Goal: Task Accomplishment & Management: Manage account settings

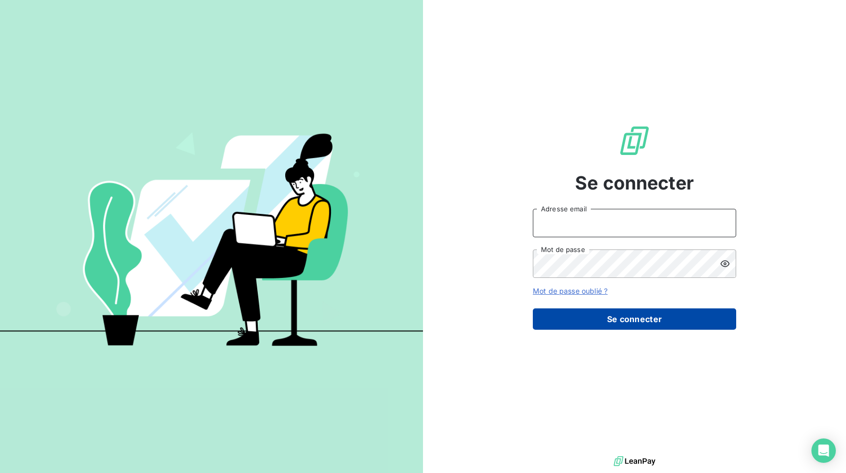
type input "[PERSON_NAME][EMAIL_ADDRESS][DOMAIN_NAME]"
click at [632, 325] on button "Se connecter" at bounding box center [634, 319] width 203 height 21
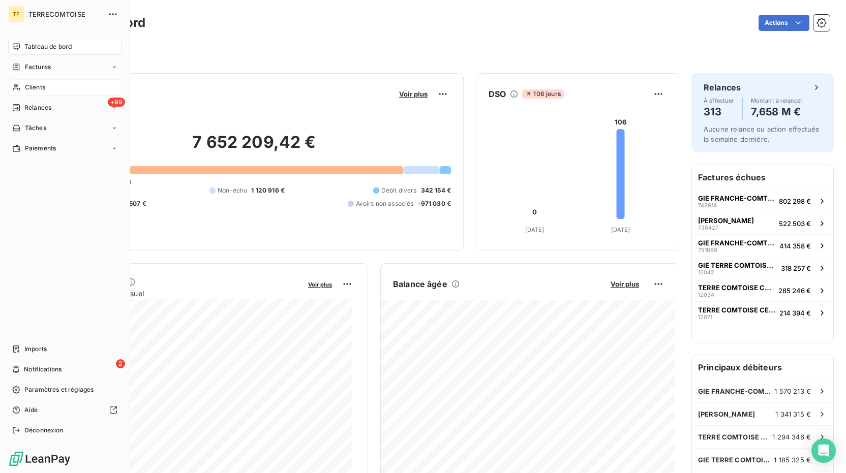
click at [35, 87] on span "Clients" at bounding box center [35, 87] width 20 height 9
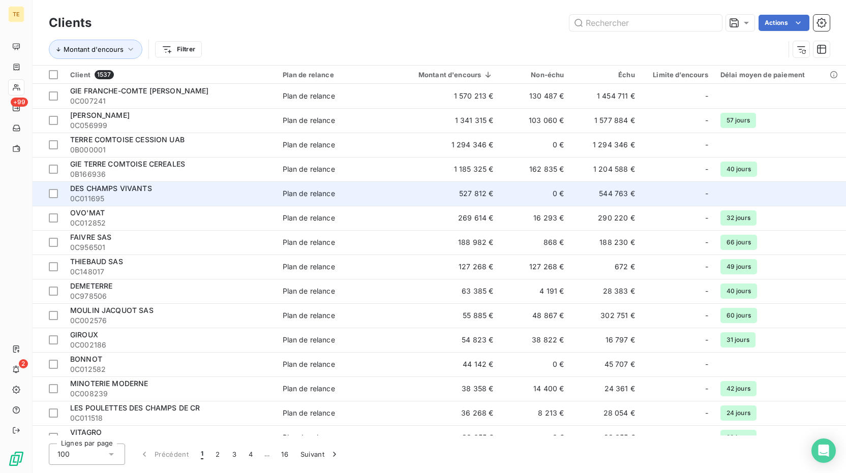
click at [130, 187] on span "DES CHAMPS VIVANTS" at bounding box center [111, 188] width 82 height 9
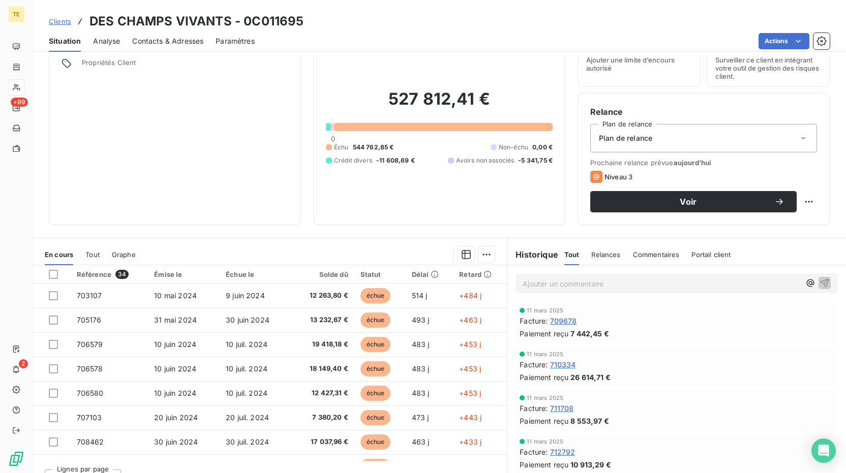
scroll to position [64, 0]
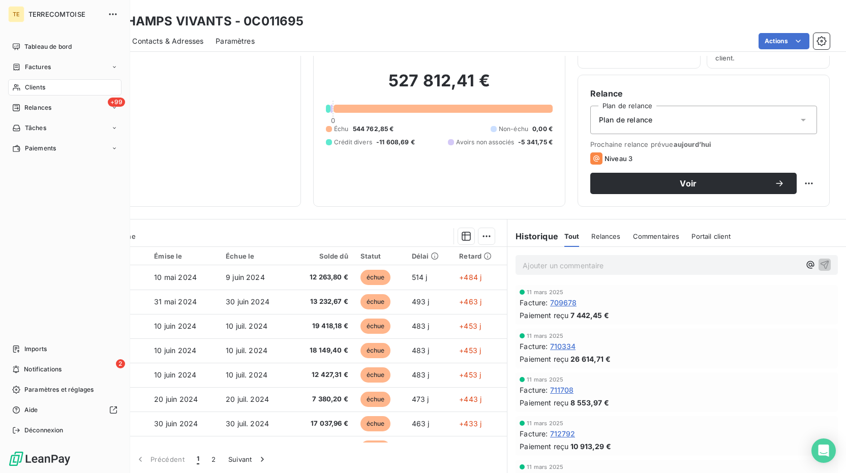
click at [44, 89] on span "Clients" at bounding box center [35, 87] width 20 height 9
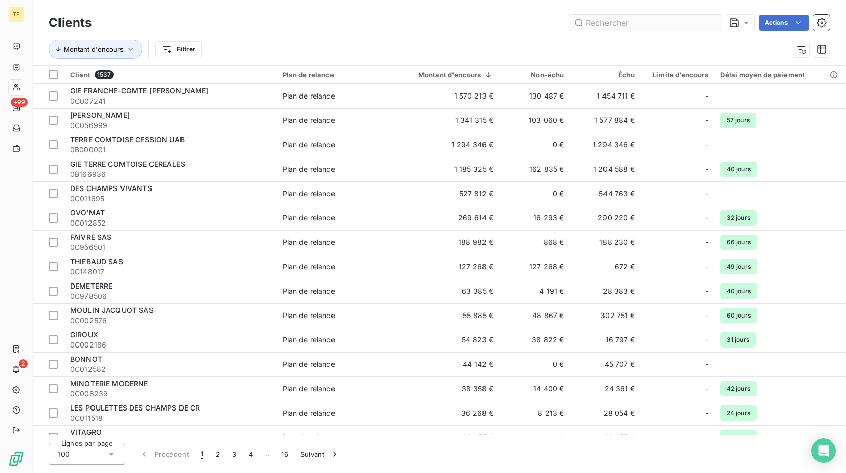
click at [630, 21] on input "text" at bounding box center [645, 23] width 152 height 16
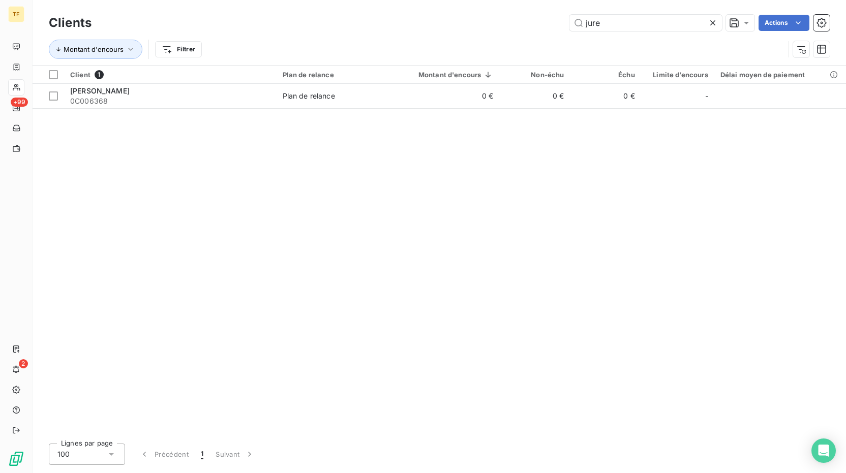
drag, startPoint x: 664, startPoint y: 26, endPoint x: 474, endPoint y: 25, distance: 190.1
click at [474, 25] on div "jure Actions" at bounding box center [467, 23] width 726 height 16
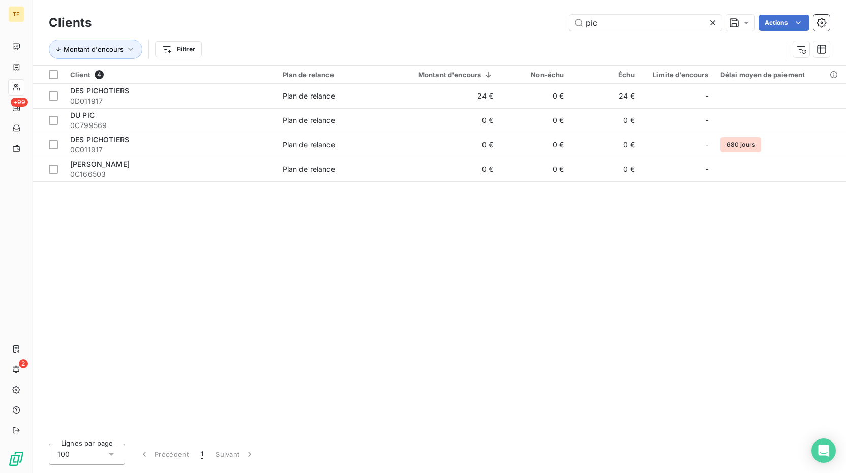
drag, startPoint x: 614, startPoint y: 26, endPoint x: 483, endPoint y: 21, distance: 131.2
click at [484, 26] on div "pic Actions" at bounding box center [467, 23] width 726 height 16
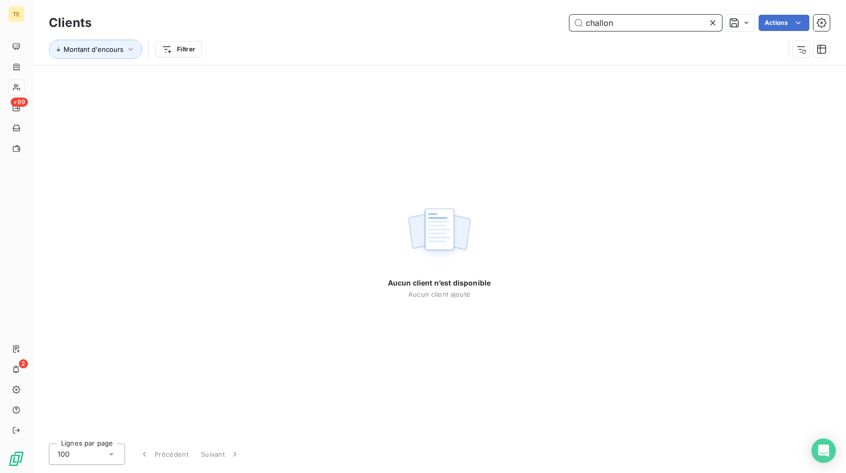
drag, startPoint x: 651, startPoint y: 26, endPoint x: 431, endPoint y: 3, distance: 221.4
click at [438, 6] on div "Clients challon Actions Montant d'encours Filtrer" at bounding box center [439, 32] width 813 height 65
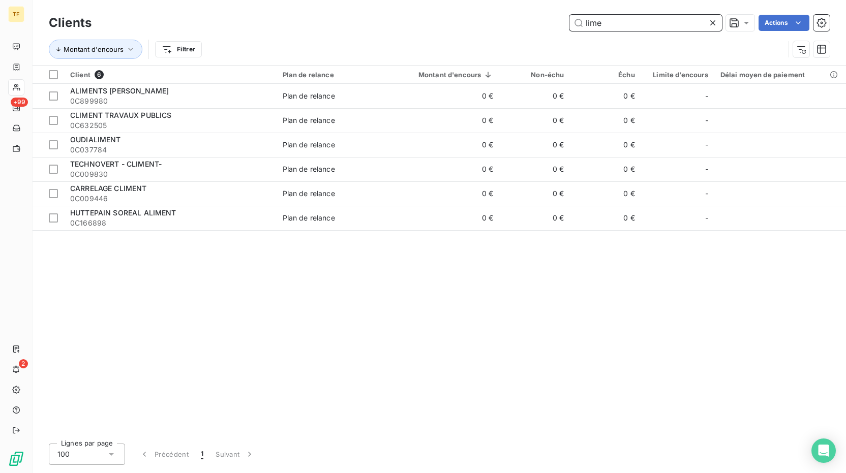
drag, startPoint x: 621, startPoint y: 18, endPoint x: 502, endPoint y: 31, distance: 119.1
click at [502, 31] on div "Clients lime Actions" at bounding box center [439, 22] width 781 height 21
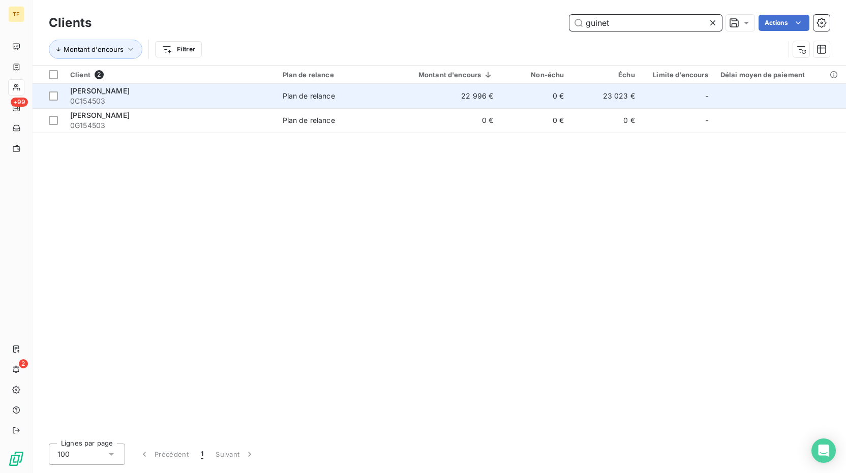
type input "guinet"
click at [318, 99] on div "Plan de relance" at bounding box center [309, 96] width 52 height 10
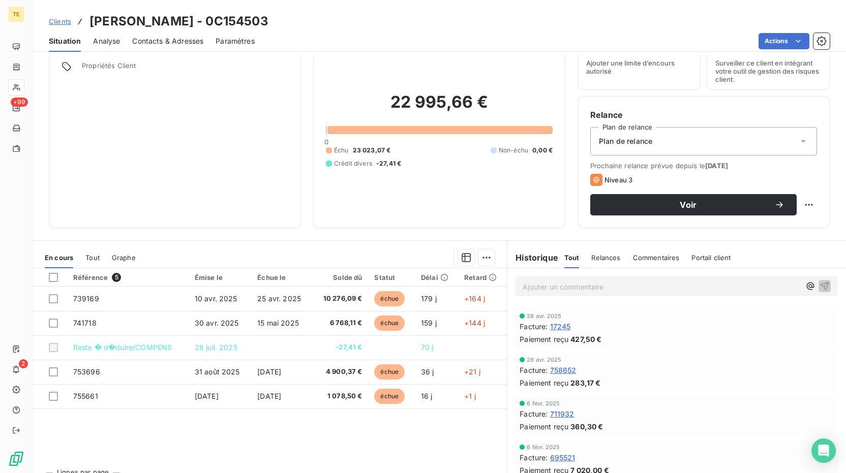
scroll to position [64, 0]
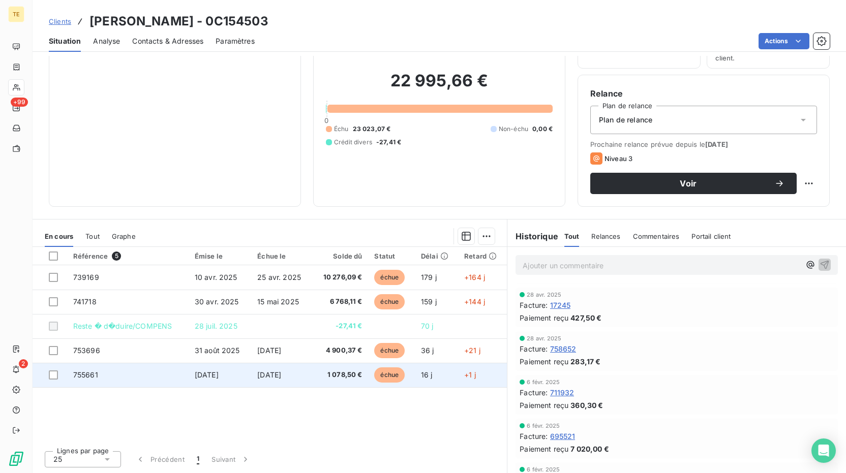
click at [454, 375] on td "16 j" at bounding box center [436, 375] width 43 height 24
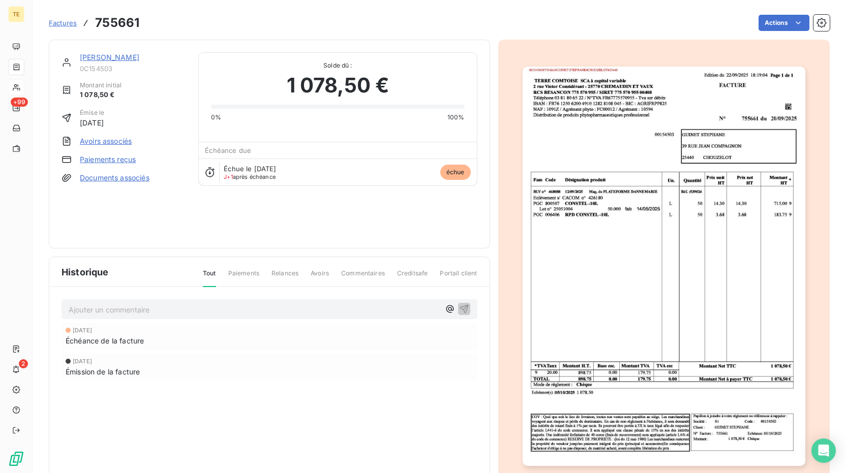
click at [672, 252] on img "button" at bounding box center [663, 266] width 283 height 399
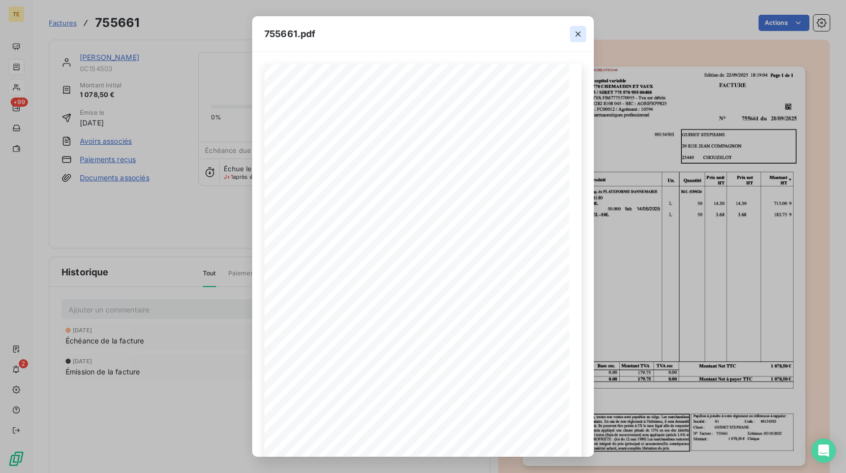
click at [577, 33] on icon "button" at bounding box center [577, 34] width 5 height 5
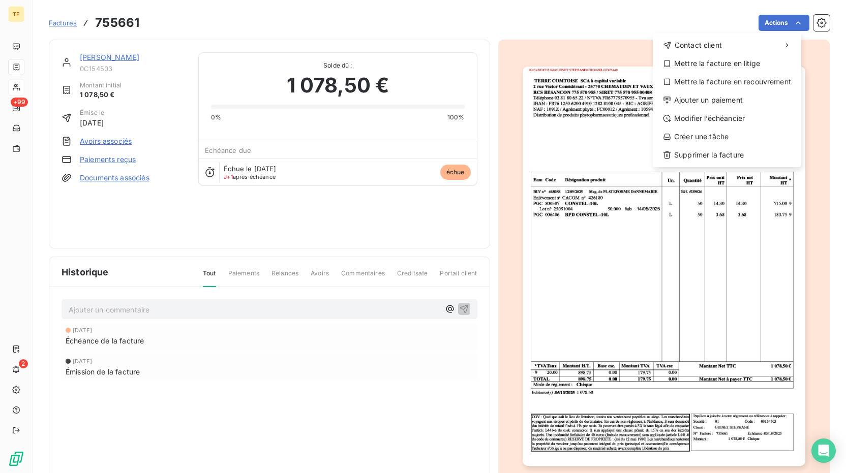
click at [271, 235] on html "TE +99 2 Factures 755661 Actions Contact client Mettre la facture en litige Met…" at bounding box center [423, 236] width 846 height 473
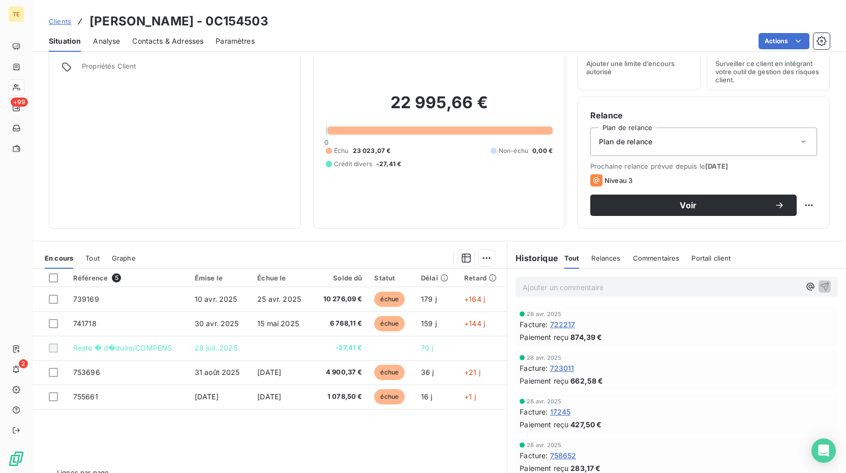
scroll to position [64, 0]
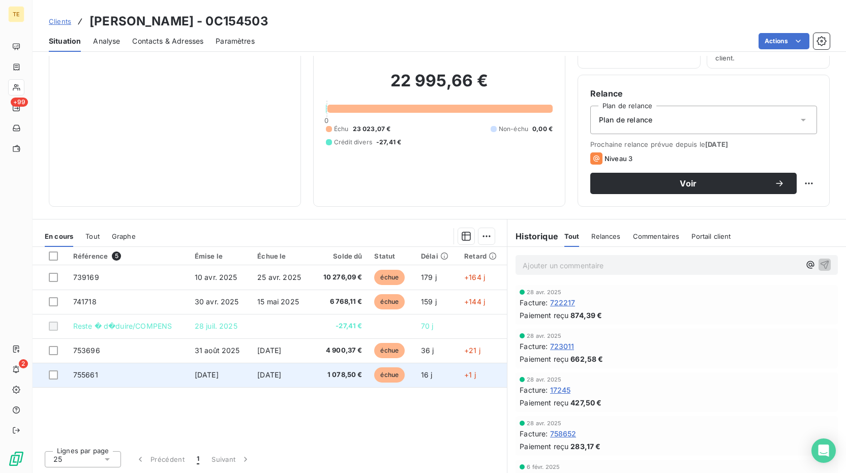
click at [91, 375] on span "755661" at bounding box center [85, 375] width 25 height 9
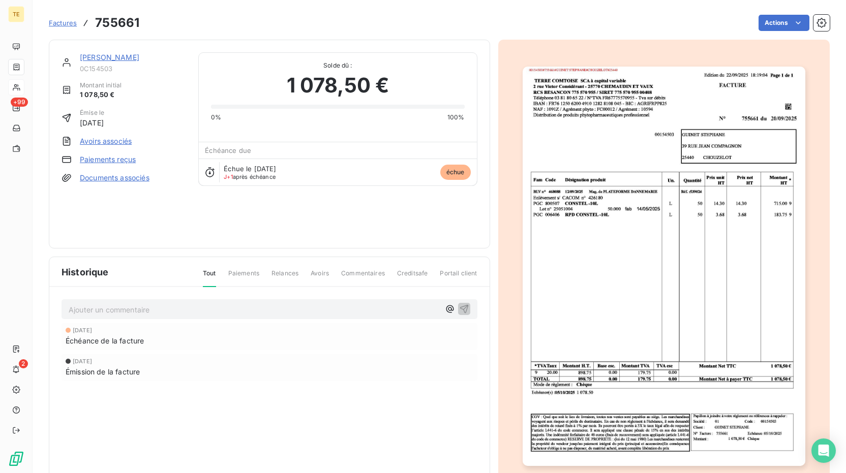
drag, startPoint x: 636, startPoint y: 116, endPoint x: 608, endPoint y: 120, distance: 28.2
click at [608, 120] on img "button" at bounding box center [663, 266] width 283 height 399
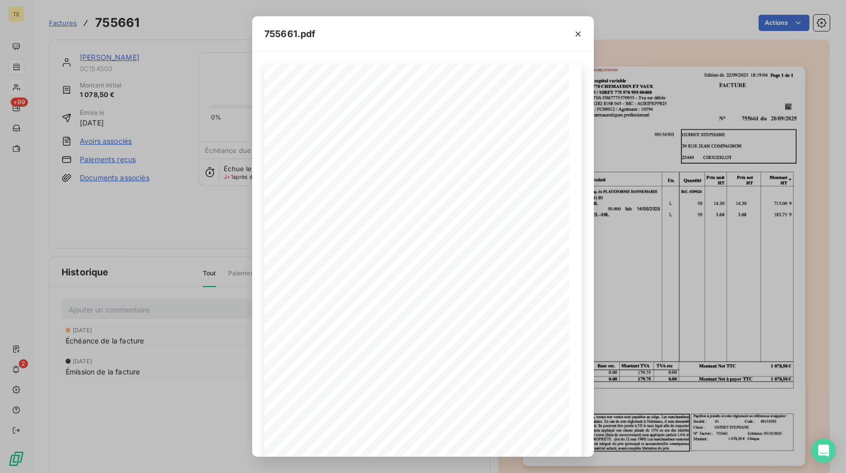
click at [293, 31] on span "755661.pdf" at bounding box center [289, 34] width 51 height 14
drag, startPoint x: 439, startPoint y: 223, endPoint x: 467, endPoint y: 441, distance: 219.3
click at [467, 441] on div "1 sur 1" at bounding box center [423, 439] width 94 height 20
click at [466, 441] on button "button" at bounding box center [460, 439] width 12 height 12
click at [457, 441] on icon "button" at bounding box center [460, 439] width 10 height 10
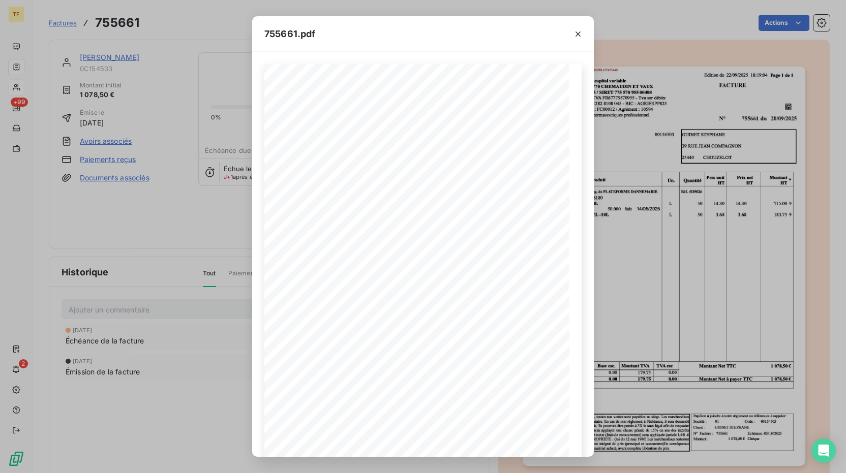
click at [569, 33] on div at bounding box center [578, 33] width 32 height 35
click at [572, 32] on button "button" at bounding box center [578, 34] width 16 height 16
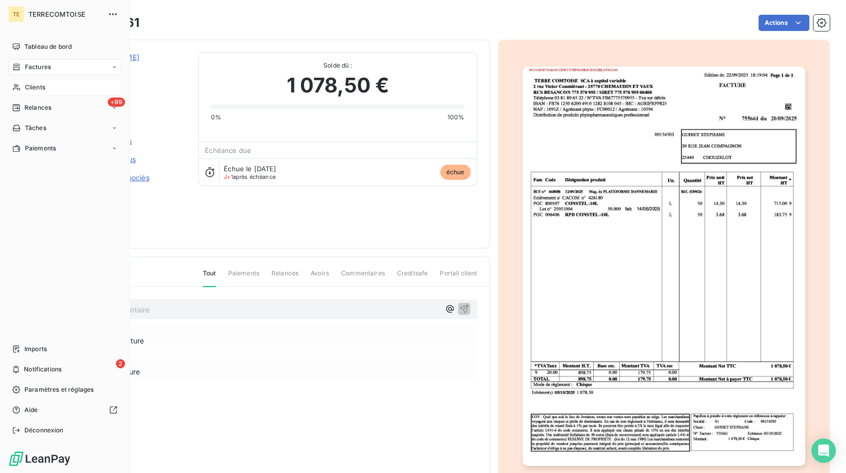
click at [45, 15] on span "TERRECOMTOISE" at bounding box center [64, 14] width 73 height 8
click at [113, 6] on button "button" at bounding box center [113, 14] width 16 height 16
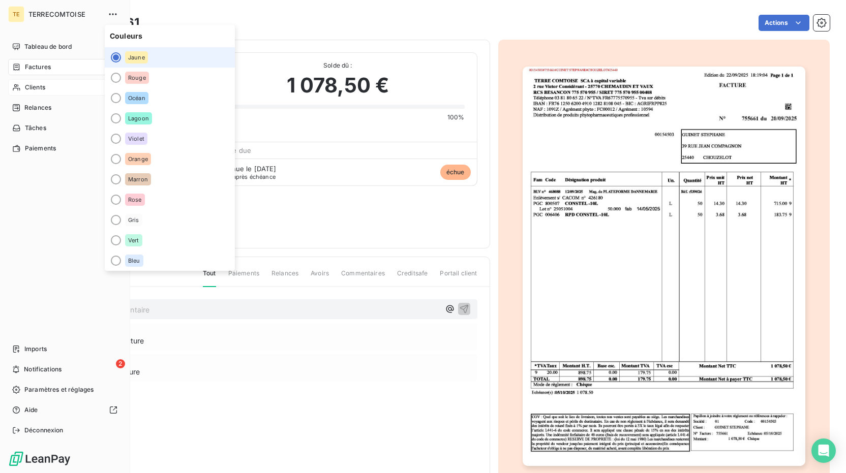
click at [52, 16] on span "TERRECOMTOISE" at bounding box center [64, 14] width 73 height 8
click at [15, 14] on div "TE" at bounding box center [16, 14] width 16 height 16
click at [51, 46] on span "Tableau de bord" at bounding box center [47, 46] width 47 height 9
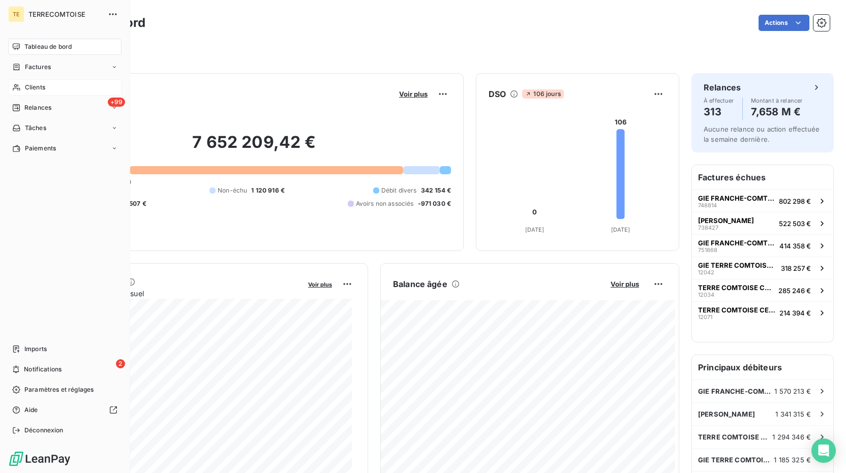
click at [49, 90] on div "Clients" at bounding box center [64, 87] width 113 height 16
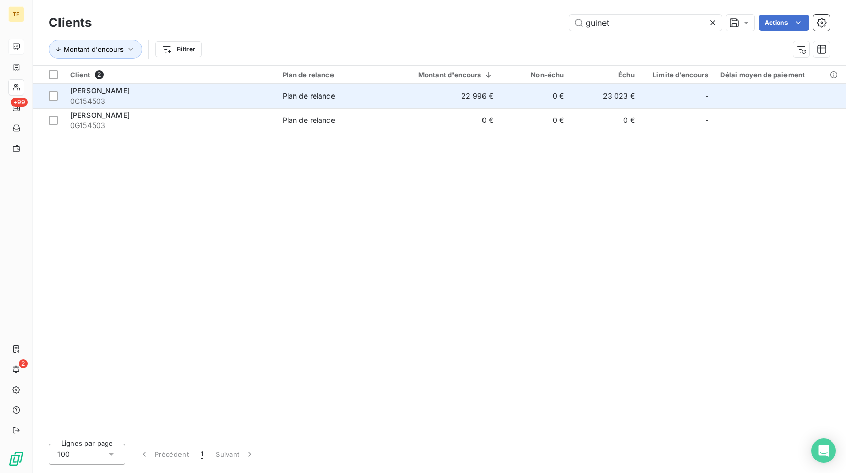
click at [162, 92] on div "[PERSON_NAME]" at bounding box center [170, 91] width 200 height 10
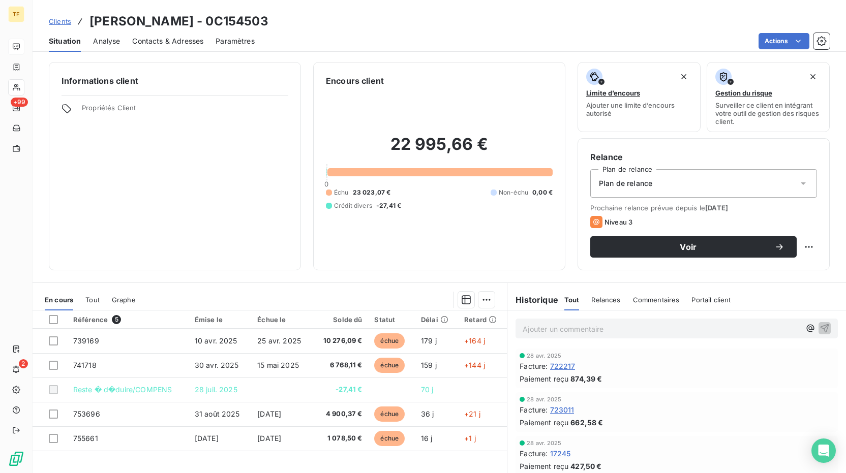
click at [563, 362] on span "722217" at bounding box center [562, 366] width 25 height 11
click at [565, 367] on span "722217" at bounding box center [562, 366] width 25 height 11
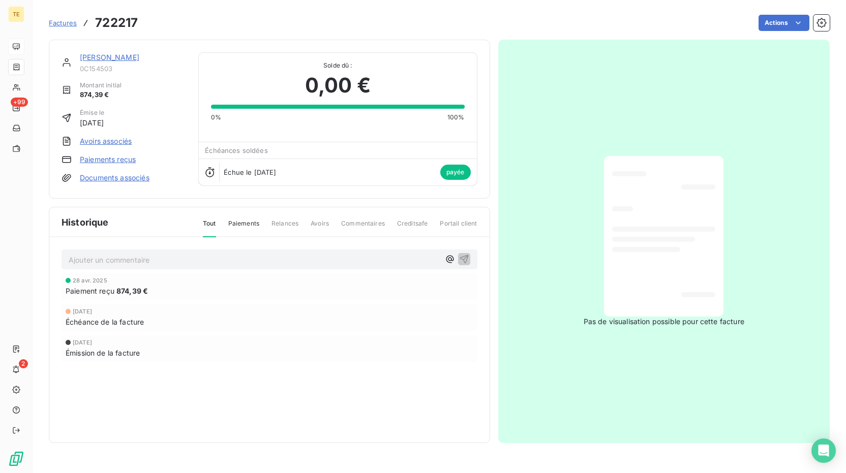
click at [133, 60] on link "[PERSON_NAME]" at bounding box center [109, 57] width 59 height 9
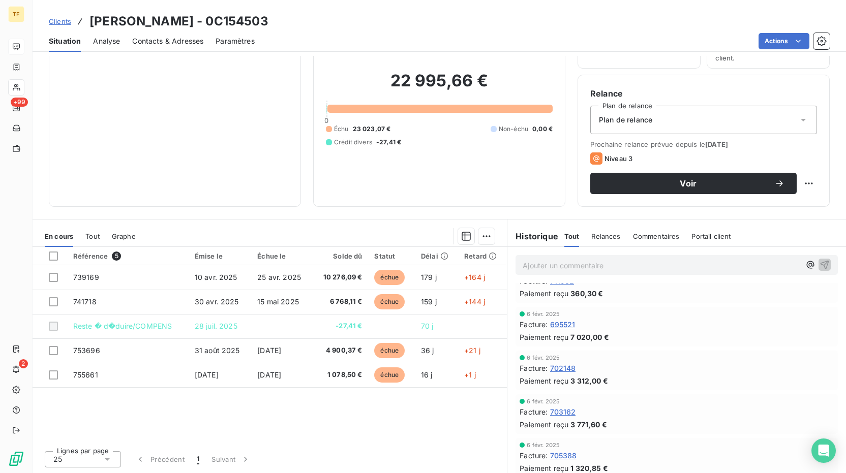
scroll to position [203, 0]
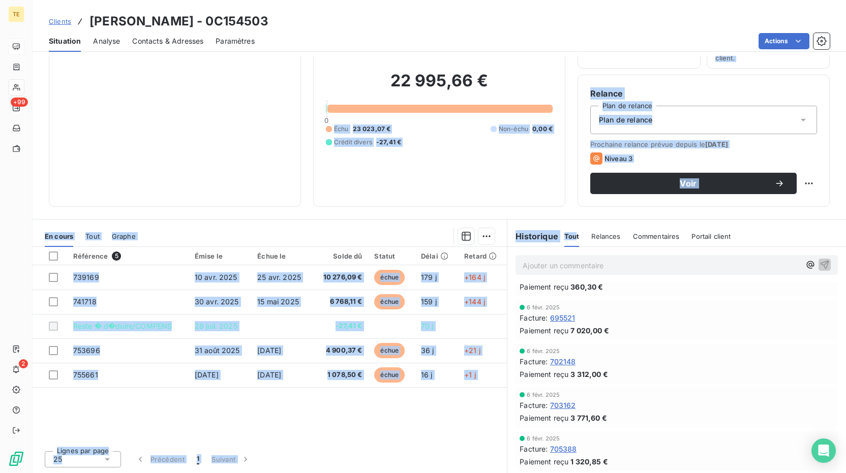
click at [579, 246] on div "Informations client Propriétés Client Encours client 22 995,66 € 0 Échu 23 023,…" at bounding box center [439, 264] width 813 height 417
click at [643, 144] on span "Prochaine relance prévue depuis le [DATE]" at bounding box center [703, 144] width 227 height 8
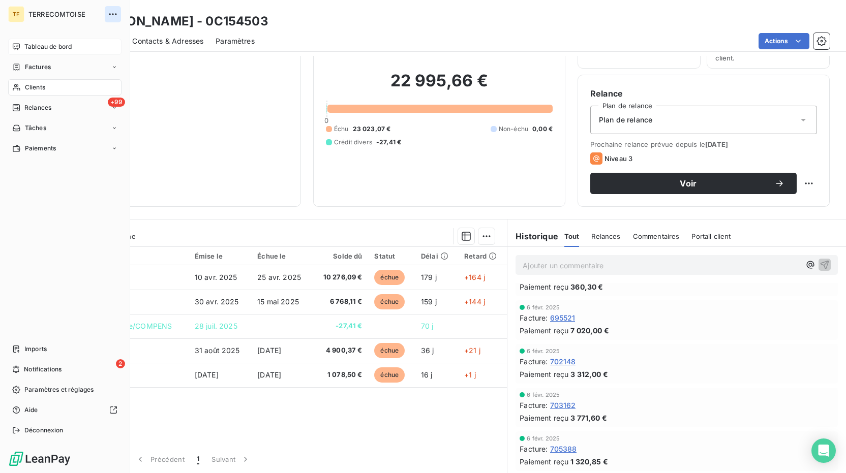
click at [110, 10] on icon "button" at bounding box center [113, 14] width 10 height 10
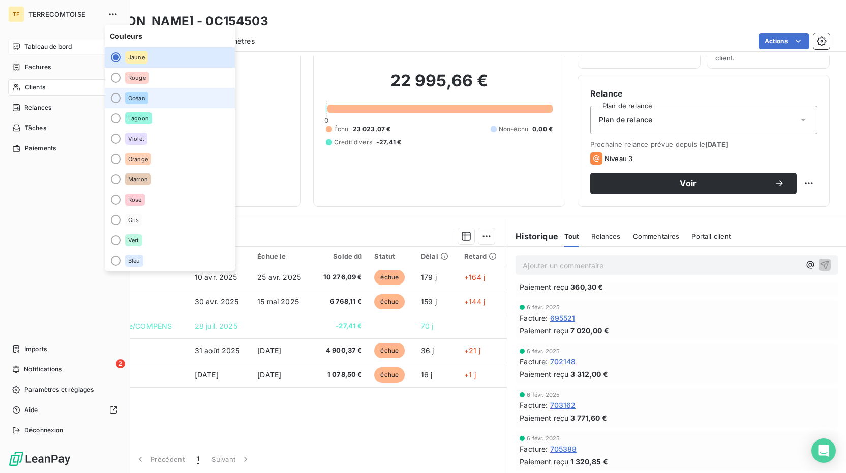
click at [122, 99] on li "Océan" at bounding box center [170, 98] width 130 height 20
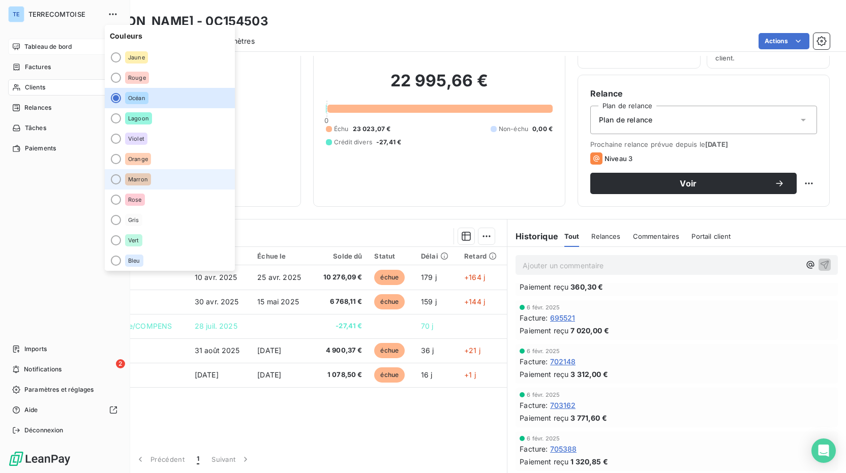
click at [153, 181] on li "Marron" at bounding box center [170, 179] width 130 height 20
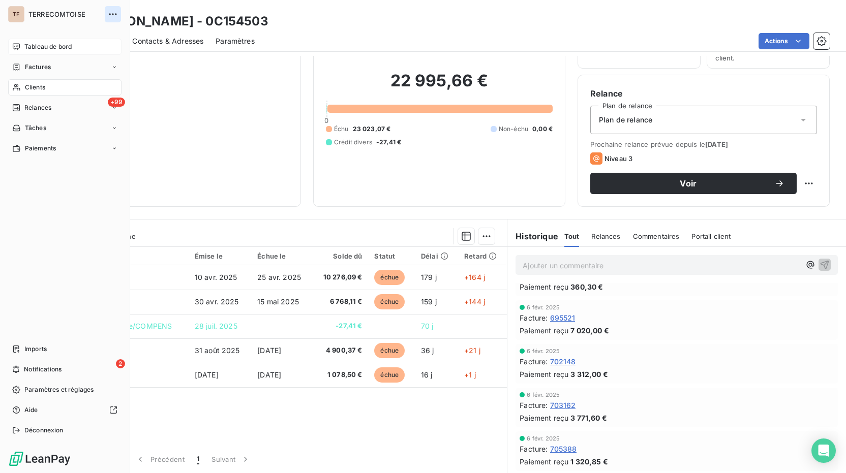
click at [114, 15] on icon "button" at bounding box center [113, 14] width 10 height 10
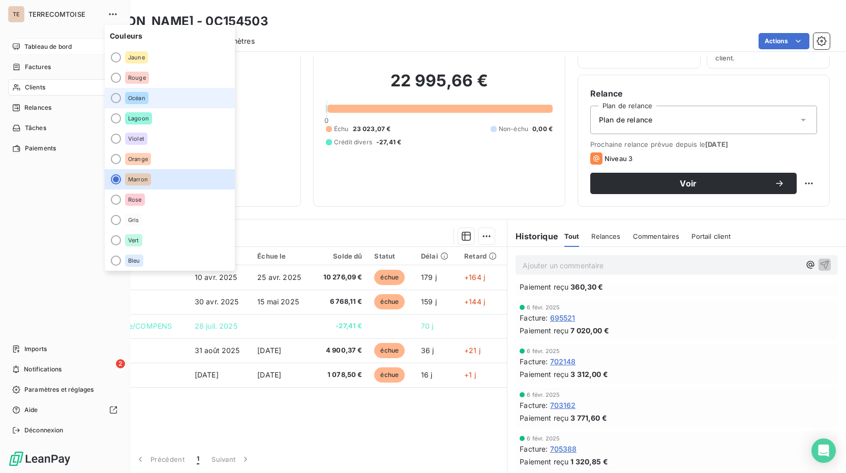
click at [115, 101] on div at bounding box center [116, 98] width 10 height 10
click at [70, 207] on div "Tableau de bord Factures Clients +99 Relances Tâches Paiements Imports 2 Notifi…" at bounding box center [64, 239] width 113 height 400
click at [25, 12] on div "TE TERRECOMTOISE" at bounding box center [64, 14] width 113 height 16
click at [109, 11] on icon "button" at bounding box center [113, 14] width 10 height 10
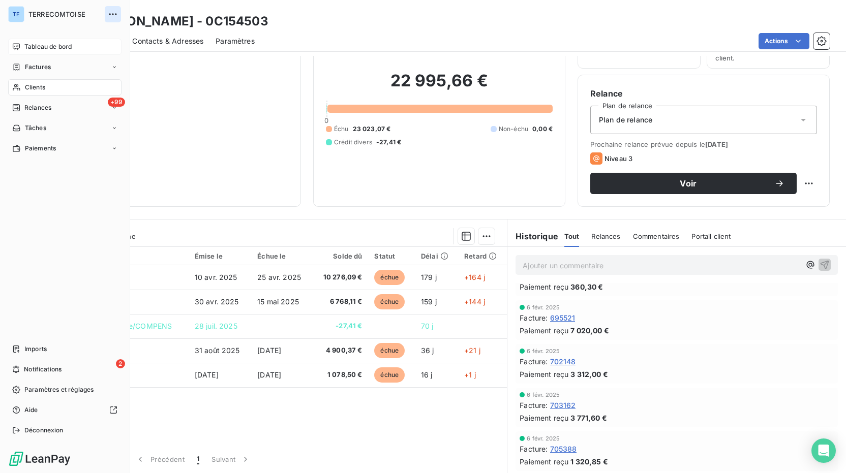
click at [109, 11] on icon "button" at bounding box center [113, 14] width 10 height 10
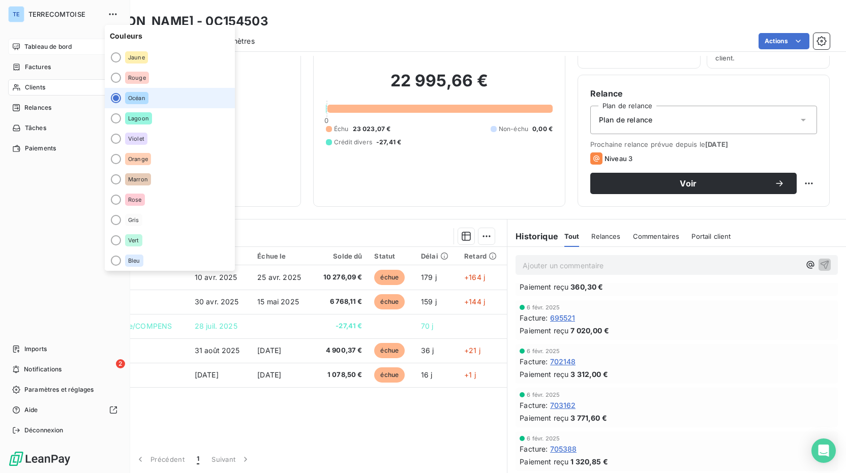
click at [50, 47] on span "Tableau de bord" at bounding box center [47, 46] width 47 height 9
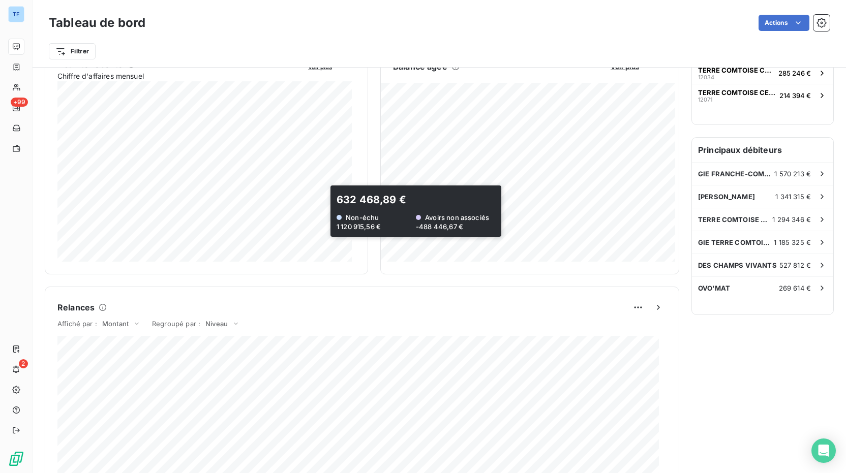
scroll to position [255, 0]
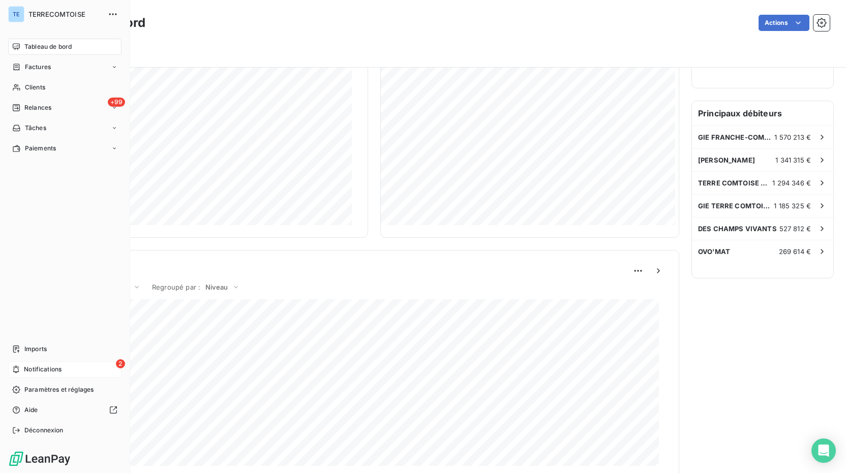
click at [53, 363] on div "2 Notifications" at bounding box center [64, 369] width 113 height 16
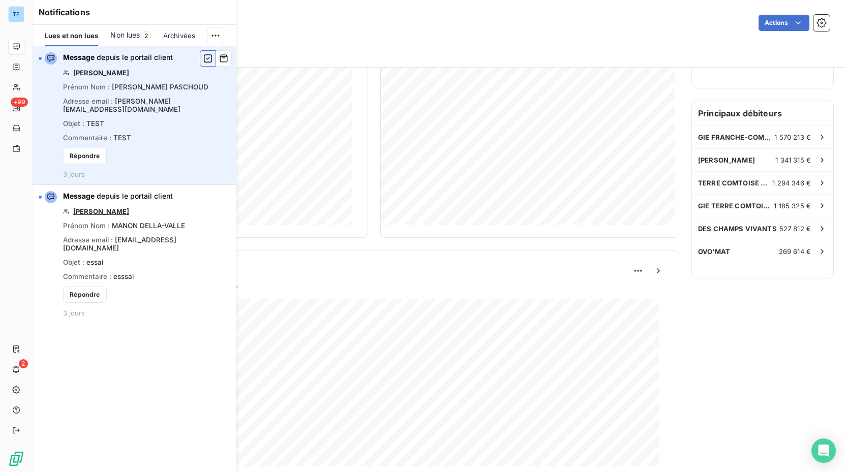
click at [205, 56] on icon "button" at bounding box center [207, 58] width 9 height 10
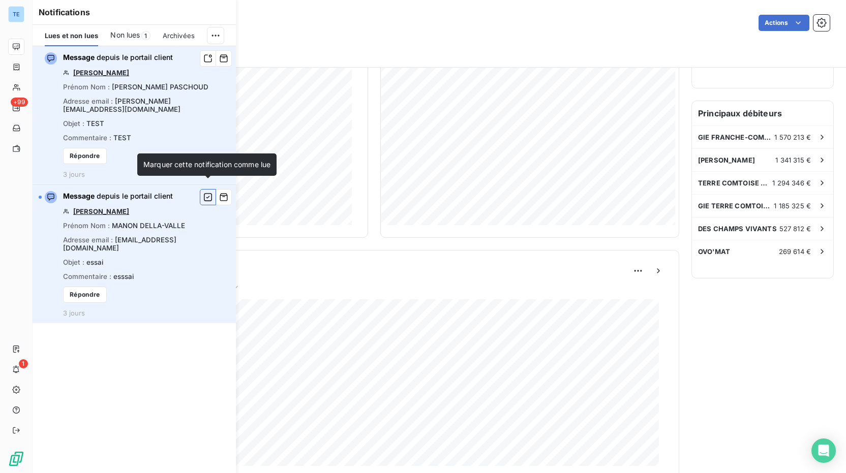
click at [205, 192] on icon "button" at bounding box center [207, 197] width 9 height 10
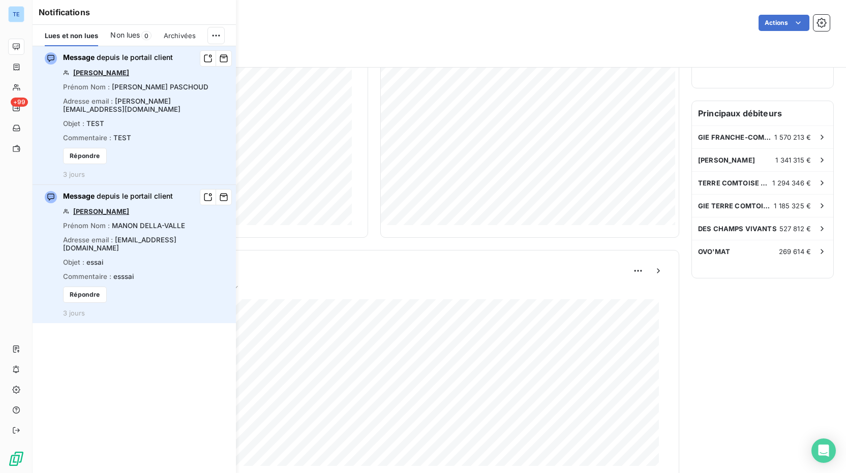
click at [706, 311] on div "Relances À effectuer 313 Montant à relancer 7,658 M € Aucune relance ou action …" at bounding box center [762, 269] width 142 height 901
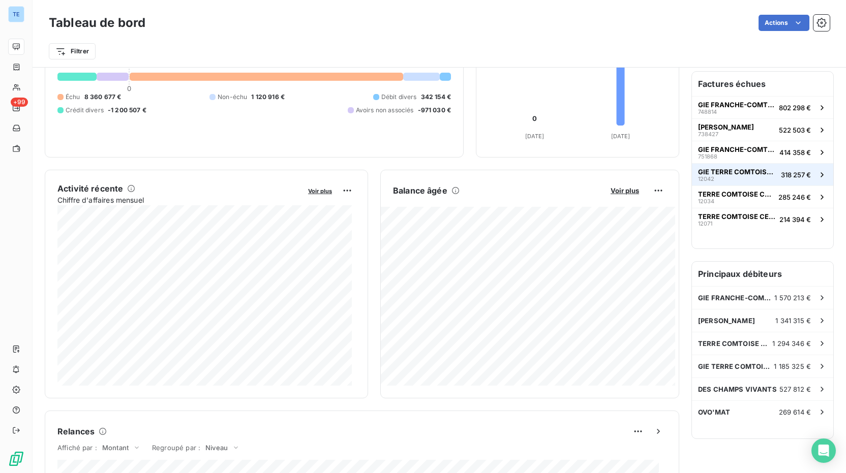
scroll to position [85, 0]
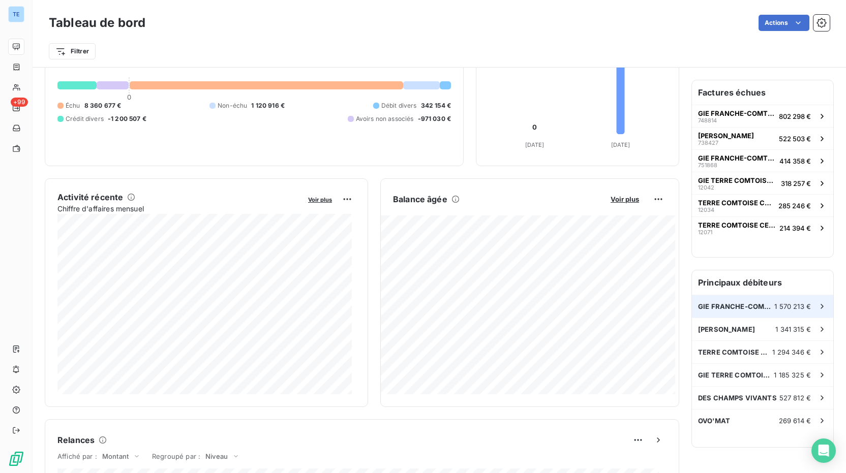
click at [817, 306] on icon at bounding box center [822, 306] width 10 height 10
